Goal: Task Accomplishment & Management: Use online tool/utility

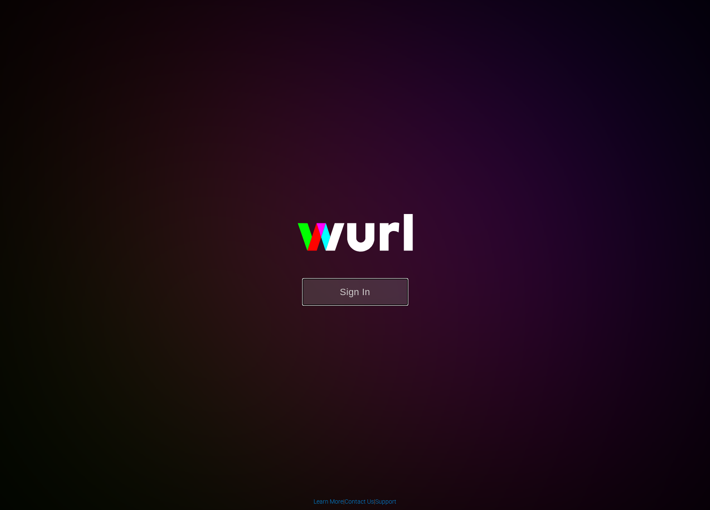
click at [361, 297] on button "Sign In" at bounding box center [355, 292] width 106 height 28
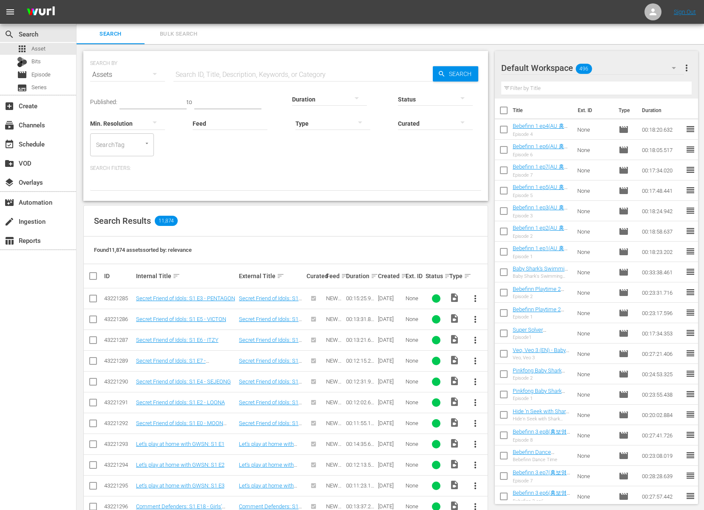
click at [225, 141] on div "Published: to Duration Status Min. Resolution Feed Feed Title Type Curated Sear…" at bounding box center [285, 120] width 391 height 71
click at [32, 144] on div "event_available Schedule" at bounding box center [24, 143] width 48 height 8
